Goal: Information Seeking & Learning: Learn about a topic

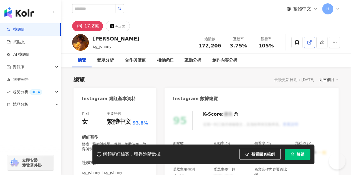
click at [310, 42] on icon at bounding box center [309, 42] width 5 height 5
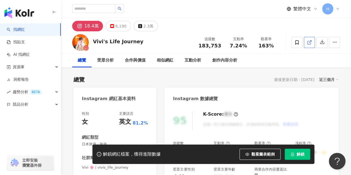
click at [309, 41] on icon at bounding box center [309, 42] width 5 height 5
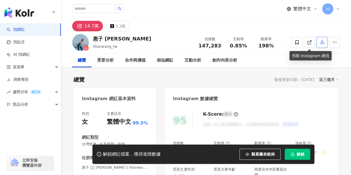
click at [319, 41] on button "button" at bounding box center [322, 42] width 11 height 11
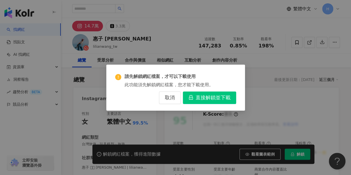
click at [309, 39] on div "請先解鎖網紅檔案，才可以下載使用 此功能須先解鎖網紅檔案，您才能下載使用。 取消 直接解鎖並下載" at bounding box center [175, 87] width 351 height 175
click at [171, 100] on span "取消" at bounding box center [170, 98] width 10 height 6
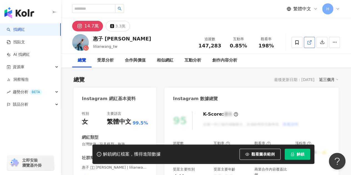
click at [311, 42] on icon at bounding box center [309, 42] width 5 height 5
